Goal: Task Accomplishment & Management: Complete application form

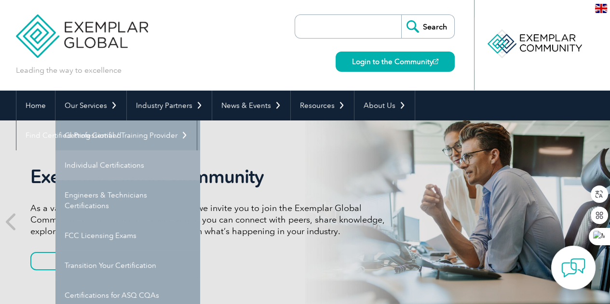
click at [106, 166] on link "Individual Certifications" at bounding box center [127, 165] width 145 height 30
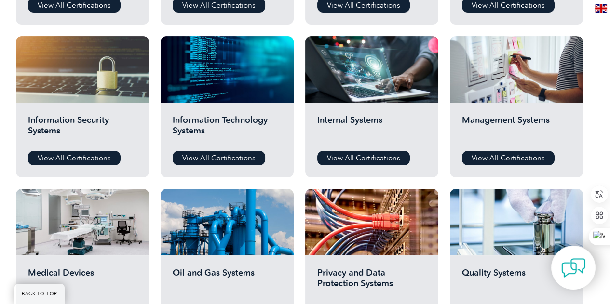
scroll to position [385, 0]
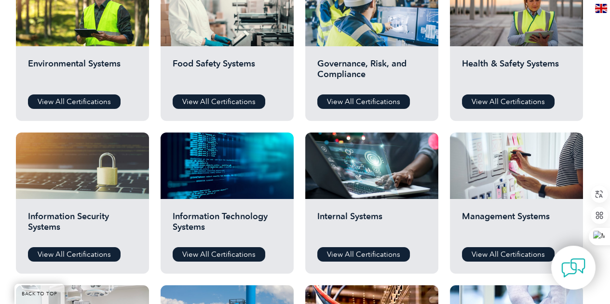
click at [500, 109] on div "Health & Safety Systems View All Certifications" at bounding box center [516, 83] width 133 height 75
click at [503, 100] on link "View All Certifications" at bounding box center [508, 101] width 93 height 14
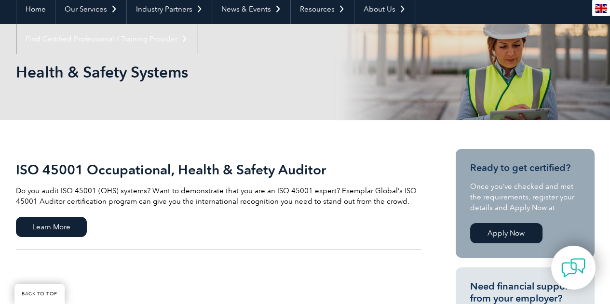
scroll to position [193, 0]
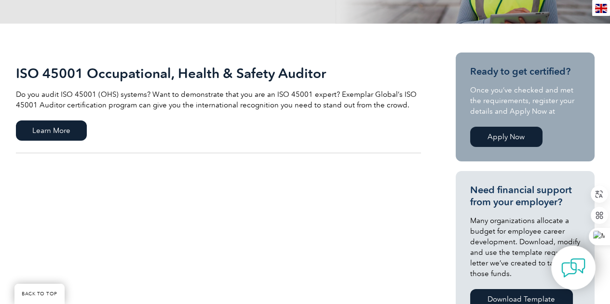
click at [504, 137] on link "Apply Now" at bounding box center [506, 137] width 72 height 20
